Goal: Task Accomplishment & Management: Use online tool/utility

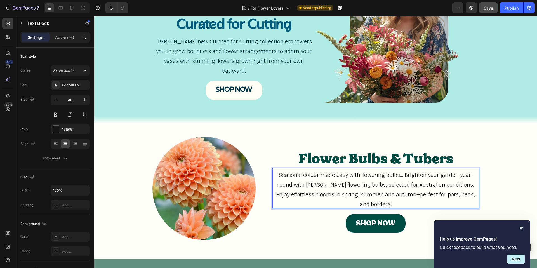
click at [483, 9] on span "Save" at bounding box center [487, 8] width 9 height 5
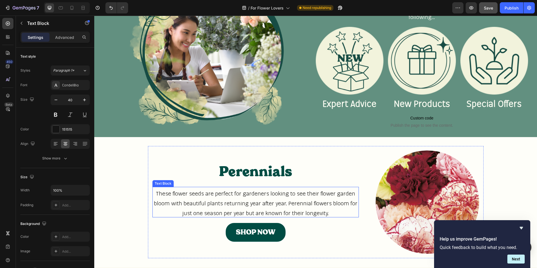
scroll to position [758, 0]
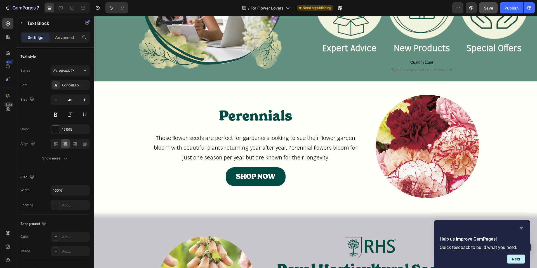
click at [520, 227] on icon "Hide survey" at bounding box center [520, 228] width 3 height 3
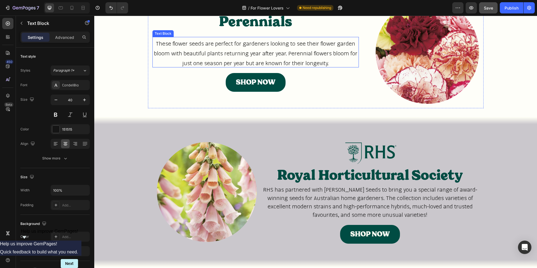
scroll to position [1046, 0]
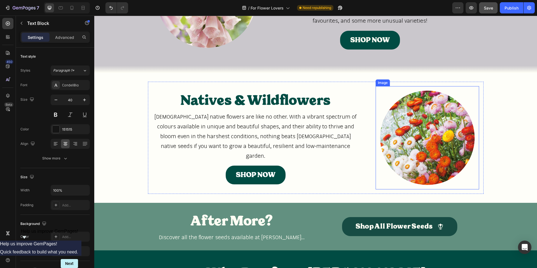
click at [433, 131] on img at bounding box center [427, 138] width 94 height 94
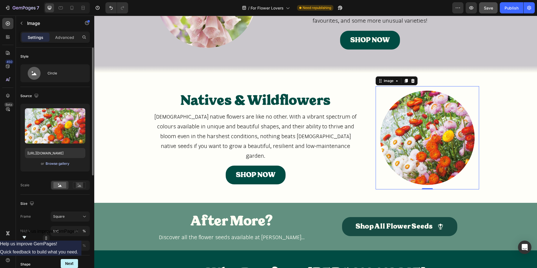
click at [67, 164] on div "Browse gallery" at bounding box center [58, 163] width 24 height 5
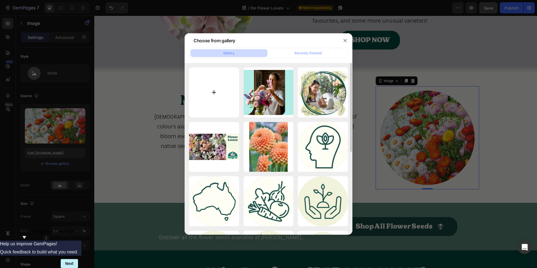
click at [215, 94] on input "file" at bounding box center [214, 92] width 50 height 50
click at [342, 36] on button "button" at bounding box center [344, 40] width 9 height 9
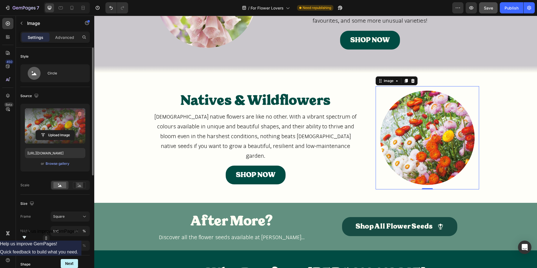
click at [80, 115] on icon "button" at bounding box center [80, 114] width 4 height 4
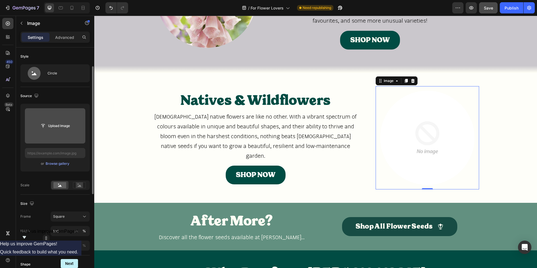
scroll to position [12, 0]
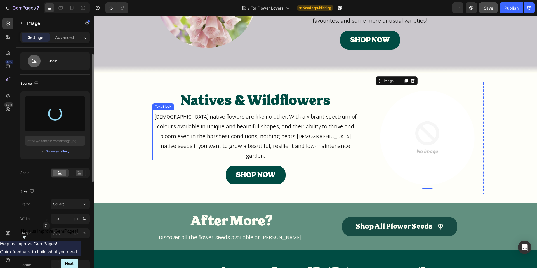
type input "[URL][DOMAIN_NAME]"
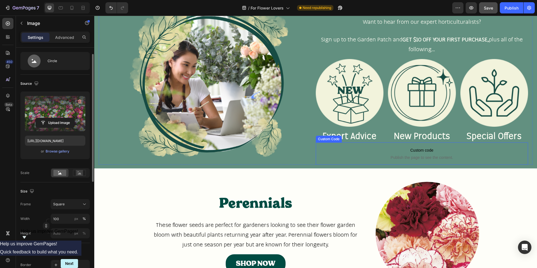
scroll to position [671, 0]
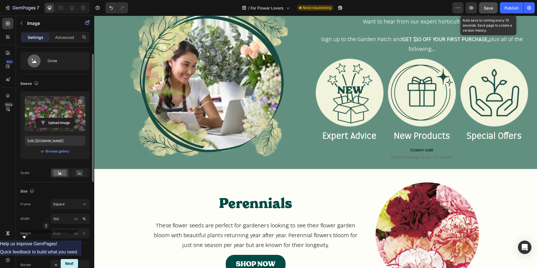
click at [493, 10] on button "Save" at bounding box center [488, 7] width 18 height 11
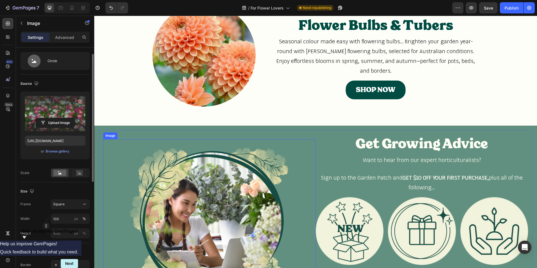
scroll to position [460, 0]
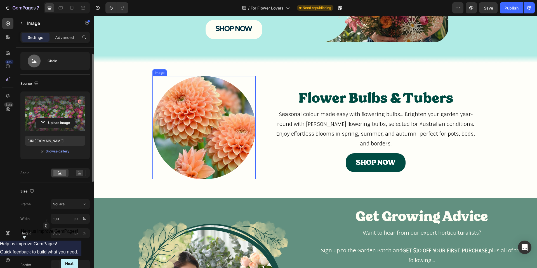
click at [209, 120] on img at bounding box center [203, 127] width 103 height 103
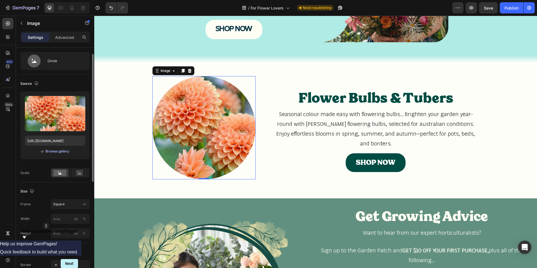
click at [58, 153] on div "Browse gallery" at bounding box center [58, 151] width 24 height 5
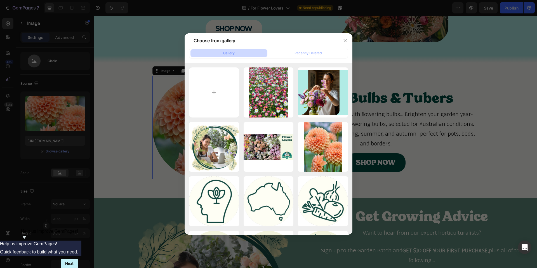
type input "C:\fakepath\pdps (13).jpg"
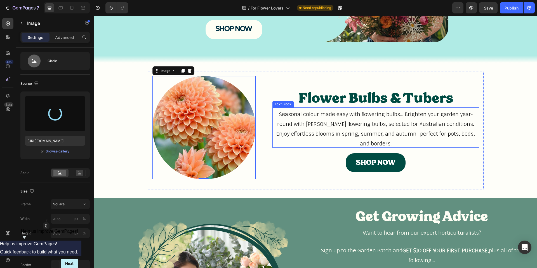
type input "[URL][DOMAIN_NAME]"
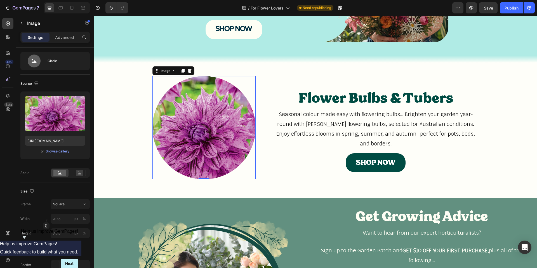
click at [199, 131] on img at bounding box center [203, 127] width 103 height 103
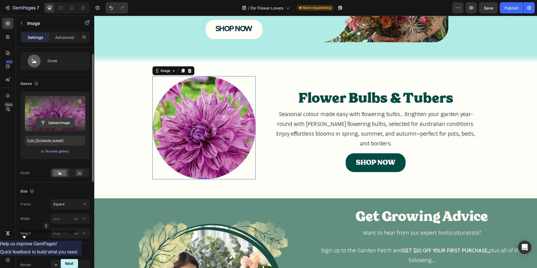
click at [60, 121] on input "file" at bounding box center [55, 123] width 39 height 10
click at [56, 106] on label at bounding box center [55, 113] width 60 height 35
click at [56, 118] on input "file" at bounding box center [55, 123] width 39 height 10
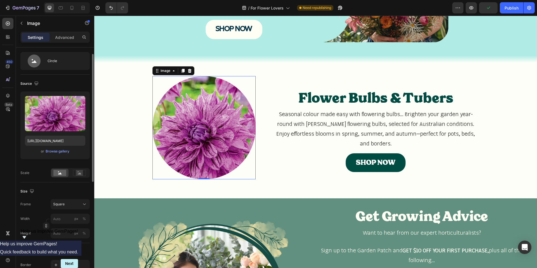
scroll to position [23, 0]
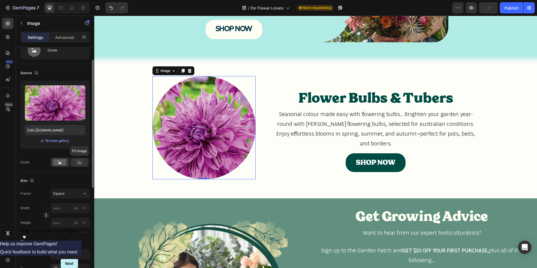
click at [79, 163] on icon at bounding box center [80, 163] width 4 height 2
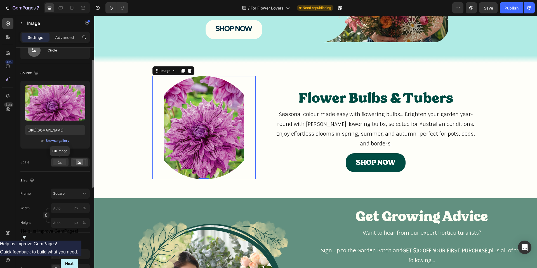
click at [60, 165] on rect at bounding box center [59, 162] width 13 height 6
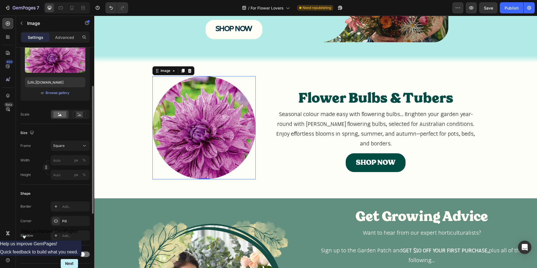
scroll to position [80, 0]
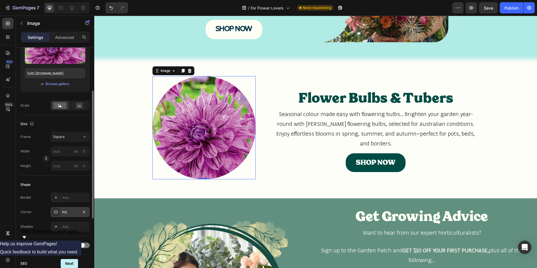
click at [67, 213] on div "Pill" at bounding box center [70, 212] width 16 height 5
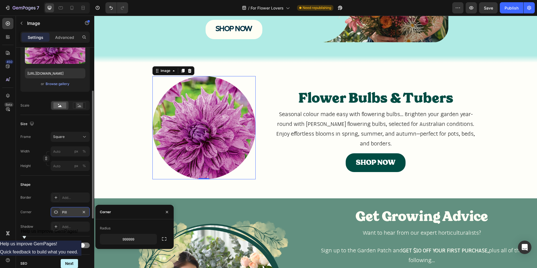
click at [67, 213] on div "Pill" at bounding box center [70, 212] width 16 height 5
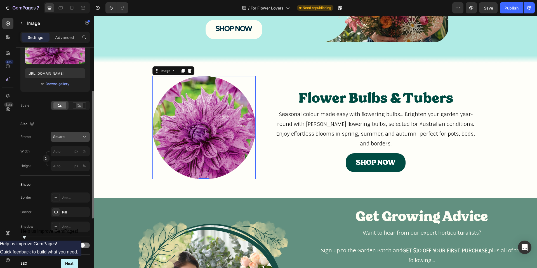
click at [69, 136] on div "Square" at bounding box center [66, 136] width 27 height 5
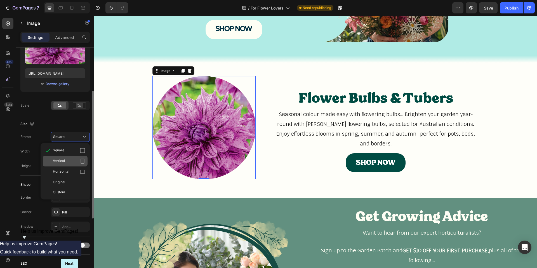
click at [68, 160] on div "Vertical" at bounding box center [69, 161] width 32 height 6
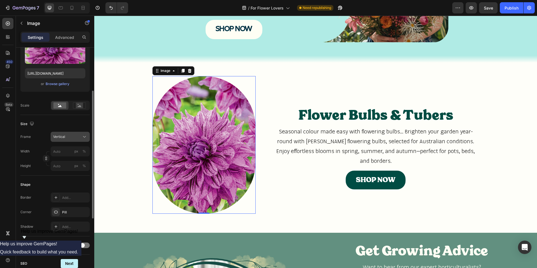
click at [70, 139] on div "Vertical" at bounding box center [66, 136] width 27 height 5
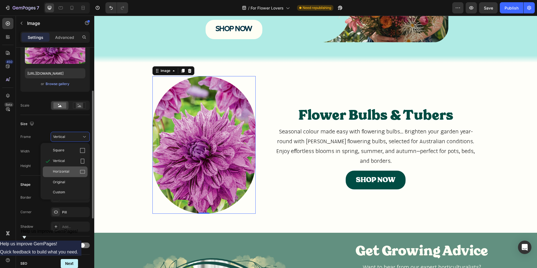
click at [68, 171] on span "Horizontal" at bounding box center [61, 172] width 16 height 6
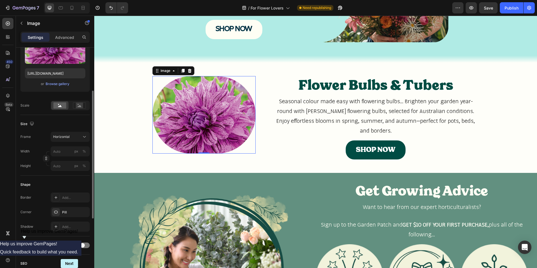
click at [73, 142] on div "Frame Horizontal Width px % Height px %" at bounding box center [54, 151] width 69 height 39
click at [73, 140] on button "Horizontal" at bounding box center [70, 137] width 39 height 10
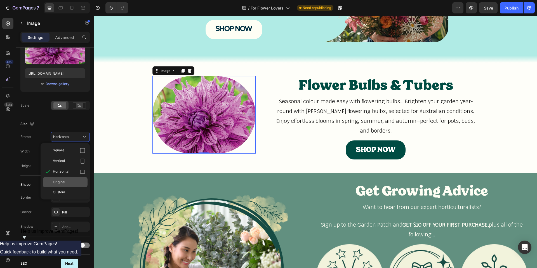
click at [72, 180] on div "Original" at bounding box center [69, 181] width 32 height 5
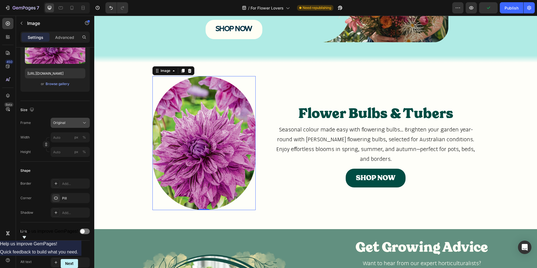
click at [74, 123] on div "Original" at bounding box center [66, 122] width 27 height 5
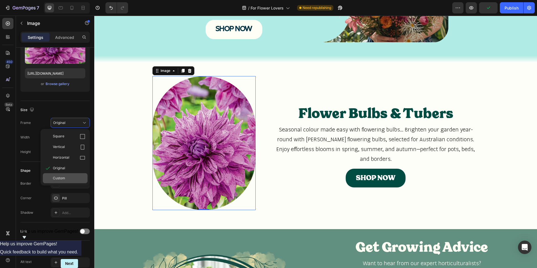
click at [69, 179] on div "Custom" at bounding box center [69, 178] width 32 height 5
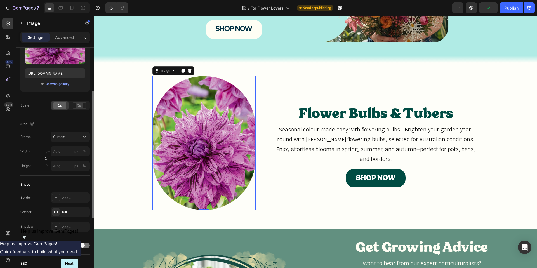
click at [73, 143] on div "Frame Custom Width px % Height px %" at bounding box center [54, 151] width 69 height 39
click at [74, 139] on div "Custom" at bounding box center [70, 137] width 34 height 6
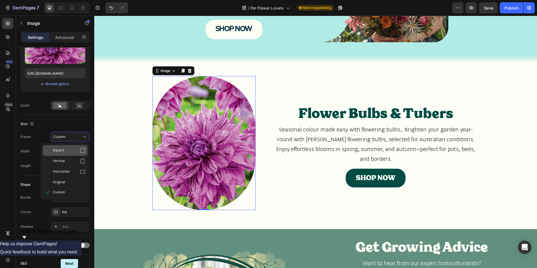
click at [73, 152] on div "Square" at bounding box center [69, 151] width 32 height 6
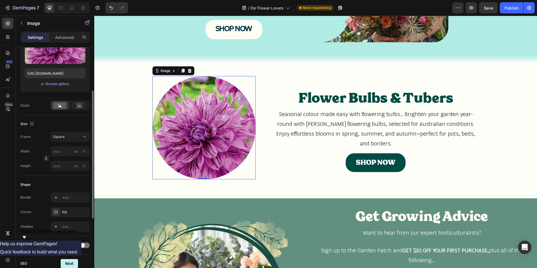
click at [77, 122] on div "Size" at bounding box center [54, 123] width 69 height 9
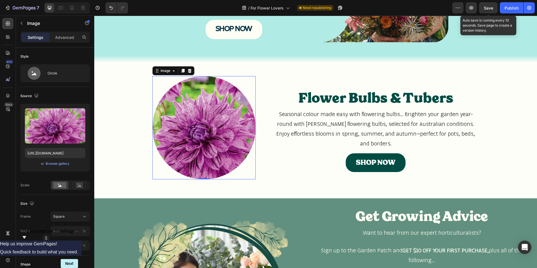
click at [490, 7] on span "Save" at bounding box center [487, 8] width 9 height 5
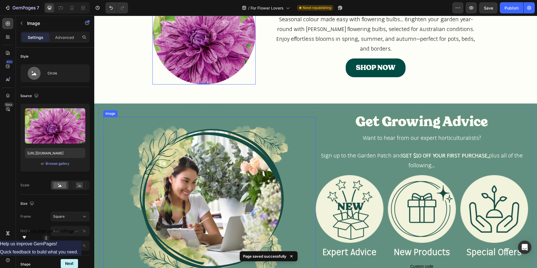
scroll to position [563, 0]
